Goal: Find contact information: Find contact information

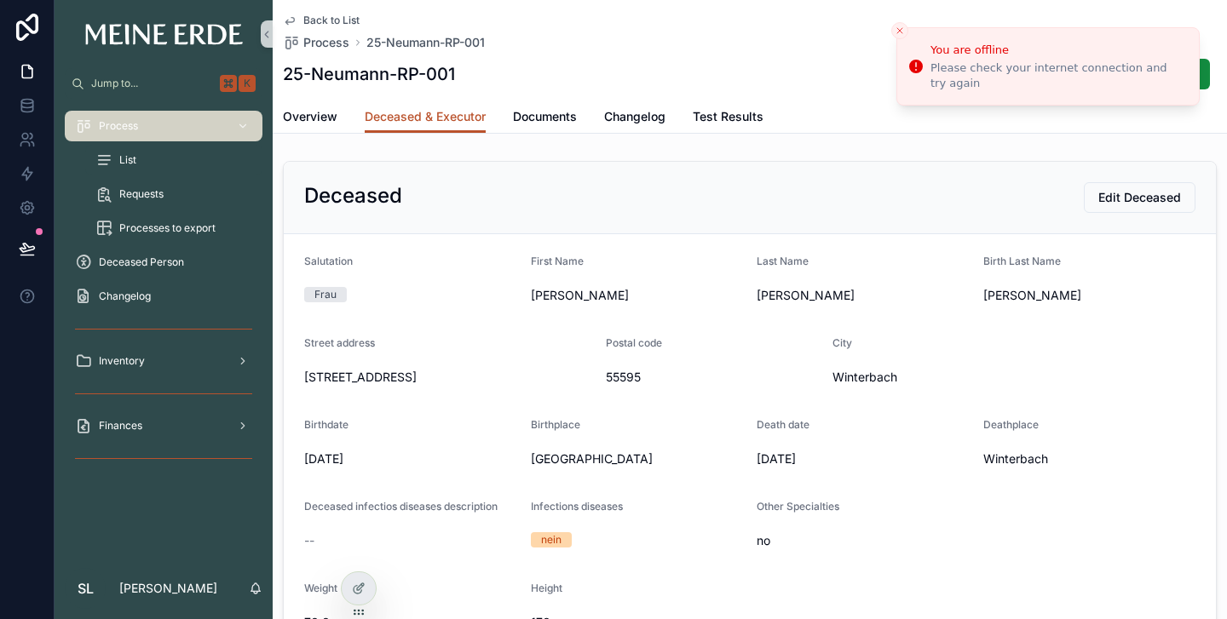
scroll to position [596, 0]
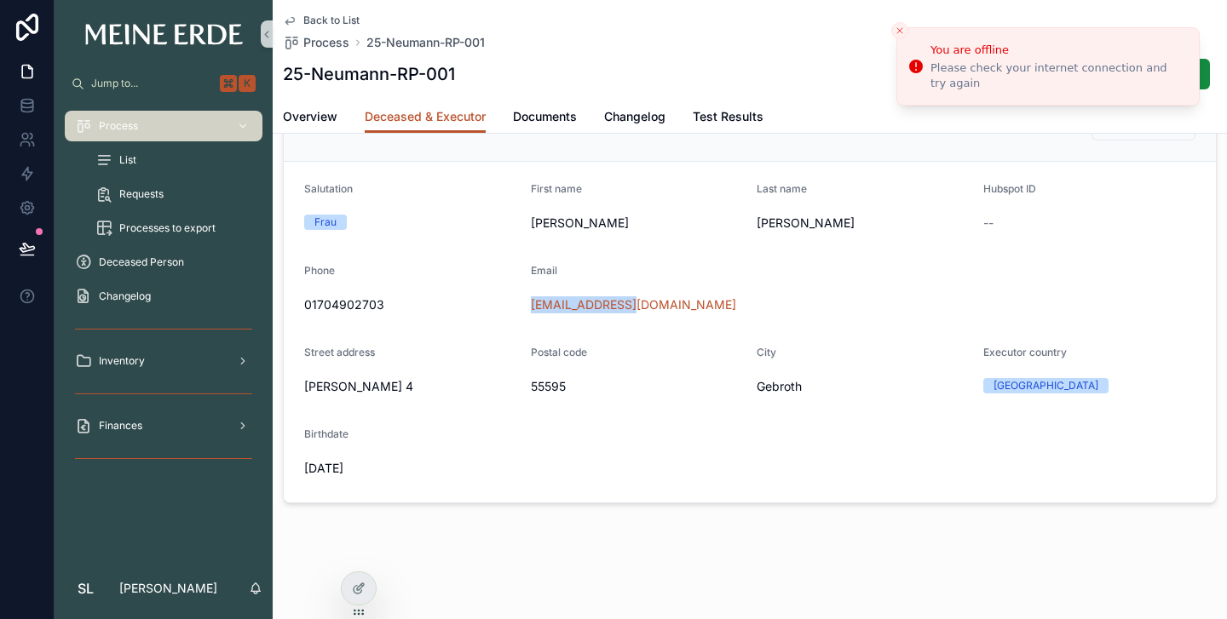
click at [130, 158] on span "List" at bounding box center [127, 160] width 17 height 14
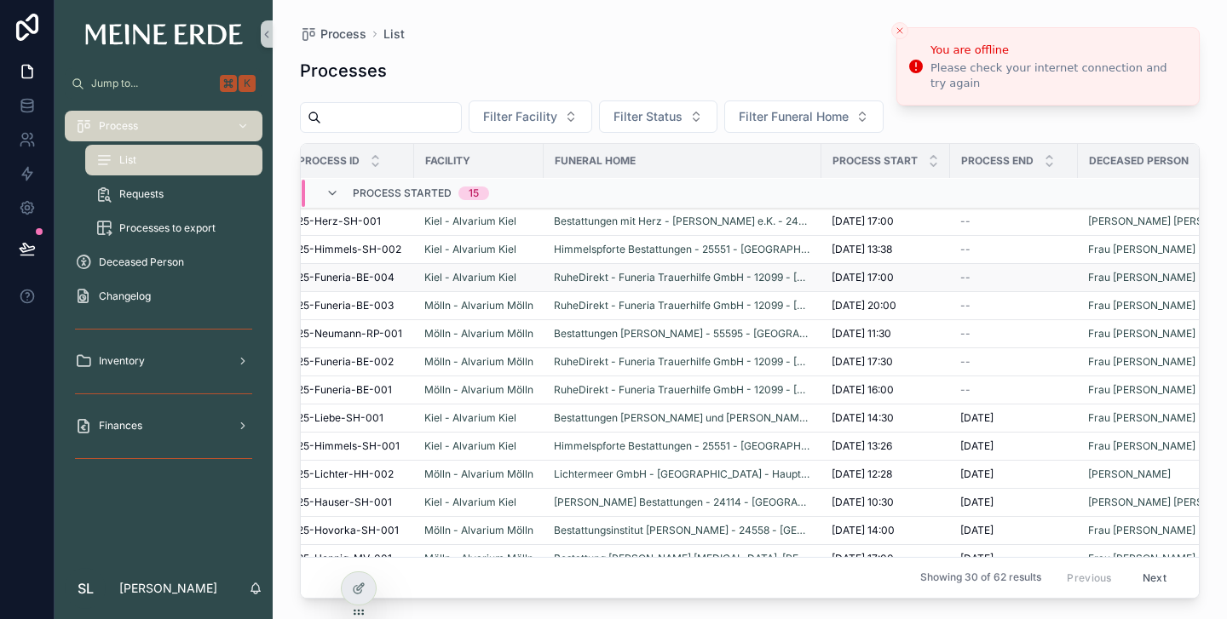
scroll to position [171, 23]
click at [333, 277] on span "25-Funeria-BE-004" at bounding box center [346, 278] width 97 height 14
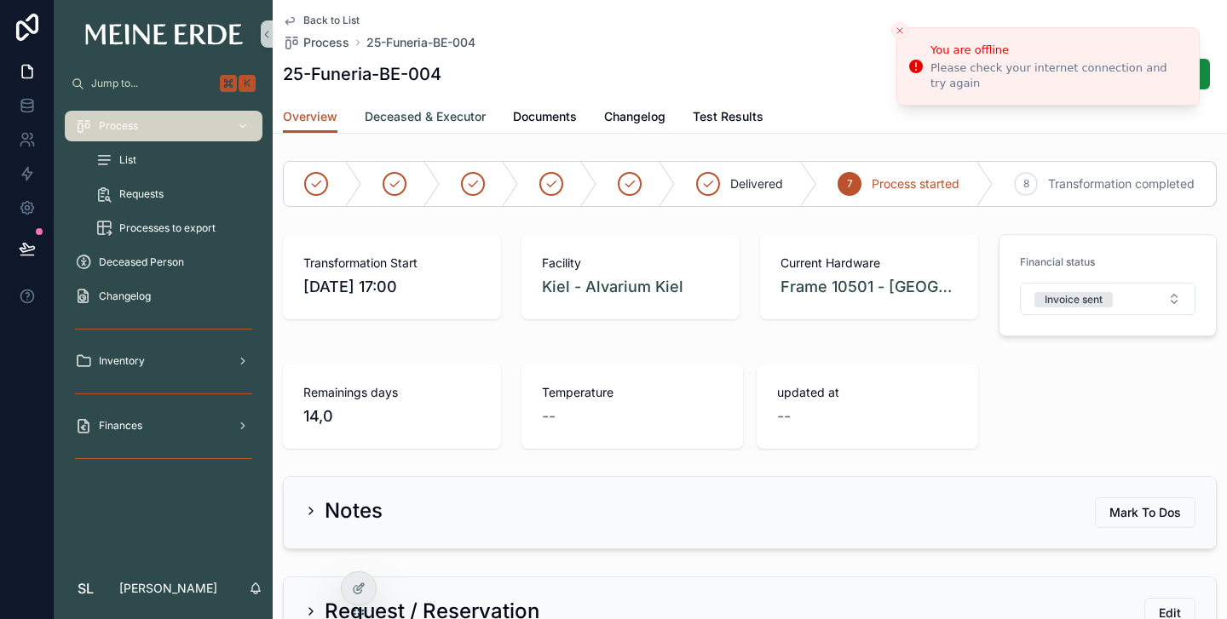
click at [443, 122] on span "Deceased & Executor" at bounding box center [425, 116] width 121 height 17
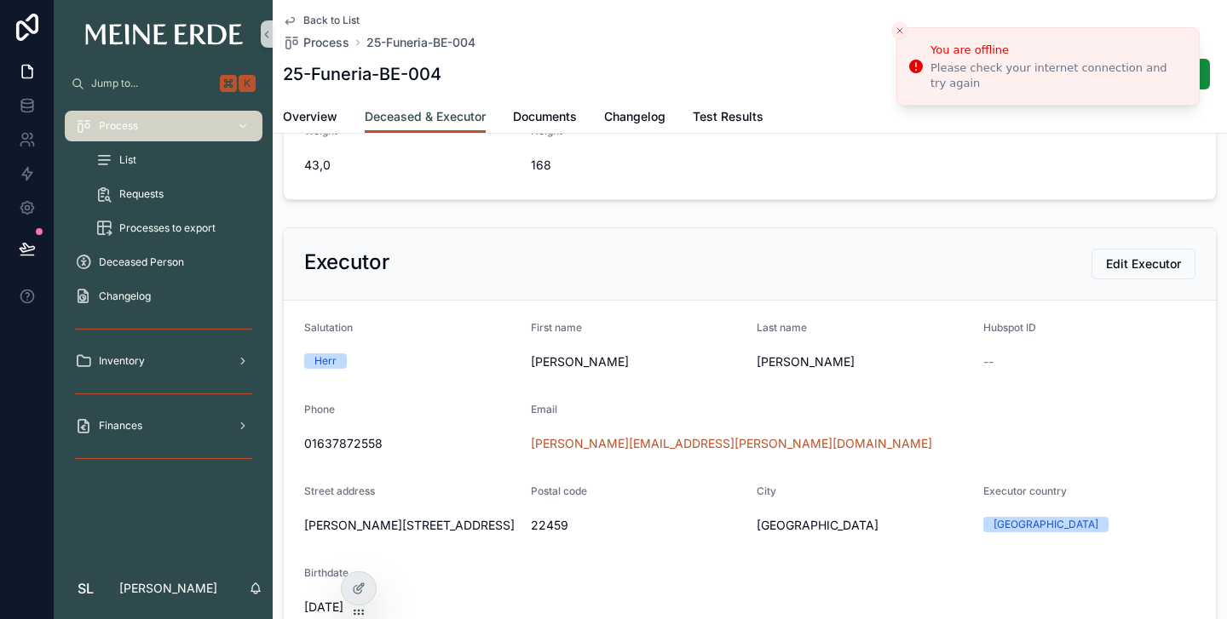
scroll to position [538, 0]
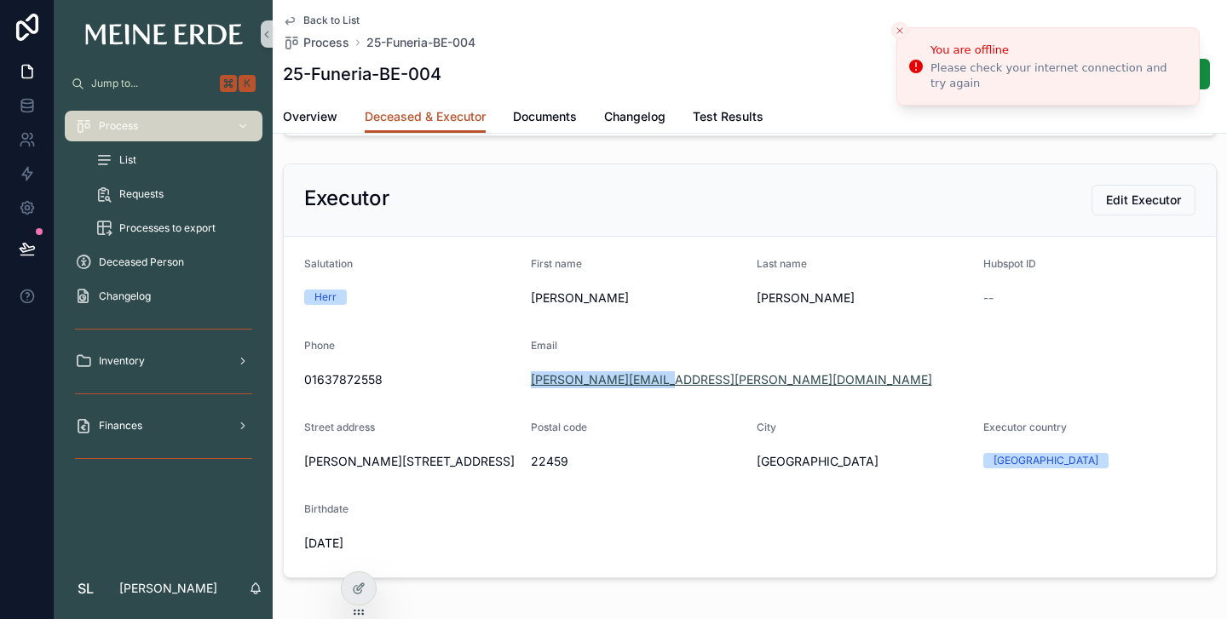
drag, startPoint x: 665, startPoint y: 380, endPoint x: 531, endPoint y: 387, distance: 133.9
click at [531, 387] on div "[PERSON_NAME][EMAIL_ADDRESS][PERSON_NAME][DOMAIN_NAME]" at bounding box center [863, 379] width 665 height 17
copy link "[PERSON_NAME][EMAIL_ADDRESS][PERSON_NAME][DOMAIN_NAME]"
